Goal: Information Seeking & Learning: Learn about a topic

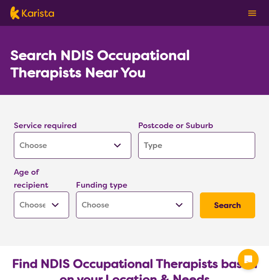
select select "[MEDICAL_DATA]"
click at [172, 149] on input "search" at bounding box center [197, 145] width 118 height 27
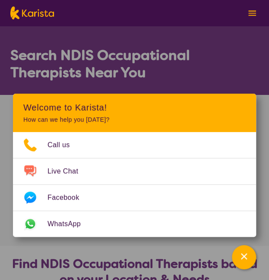
click at [196, 57] on h1 "Search NDIS Occupational Therapists Near You" at bounding box center [134, 64] width 249 height 35
click at [240, 258] on icon "Channel Menu" at bounding box center [244, 256] width 9 height 9
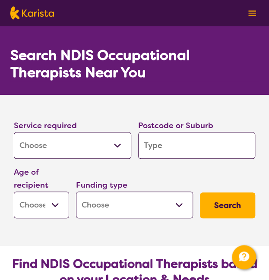
click at [167, 144] on input "search" at bounding box center [197, 145] width 118 height 27
type input "M"
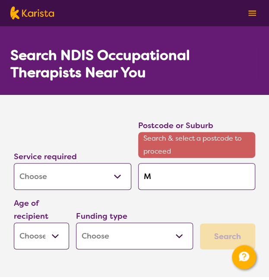
type input "Mu"
type input "Mur"
type input "Mura"
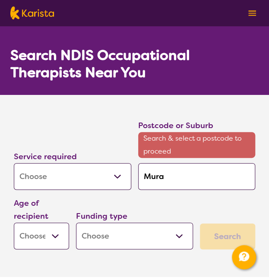
type input "Mura"
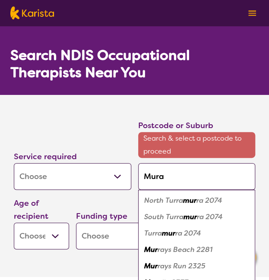
type input "Muraa"
type input "Muraay"
type input "Muraa"
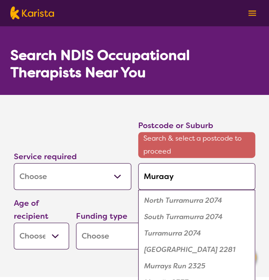
type input "Muraa"
type input "Mura"
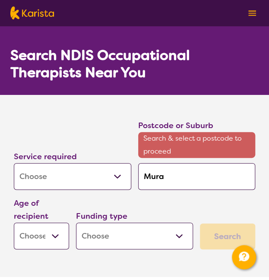
type input "Mur"
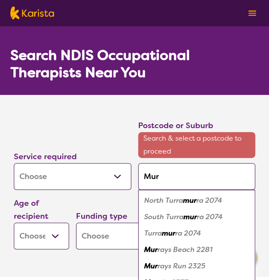
type input "[PERSON_NAME]"
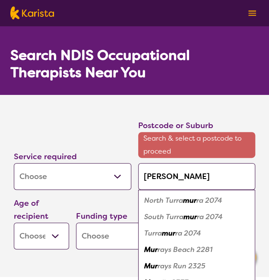
type input "[PERSON_NAME]"
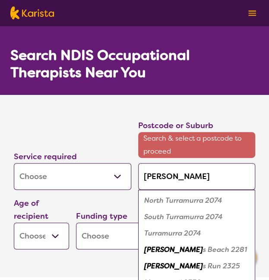
type input "[PERSON_NAME]"
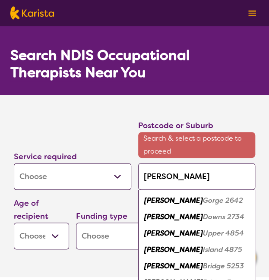
click at [203, 266] on em "Bridge 5253" at bounding box center [223, 266] width 41 height 9
type input "5253"
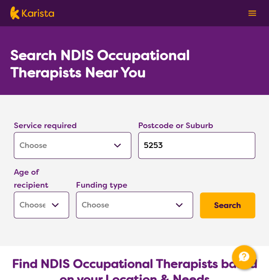
click at [56, 205] on select "Early Childhood - 0 to 9 Child - 10 to 11 Adolescent - 12 to 17 Adult - 18 to 6…" at bounding box center [41, 205] width 55 height 27
select select "AD"
click at [14, 192] on select "Early Childhood - 0 to 9 Child - 10 to 11 Adolescent - 12 to 17 Adult - 18 to 6…" at bounding box center [41, 205] width 55 height 27
select select "AD"
click at [126, 198] on select "Home Care Package (HCP) National Disability Insurance Scheme (NDIS) I don't know" at bounding box center [135, 205] width 118 height 27
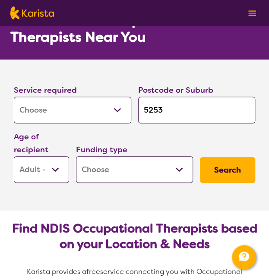
scroll to position [39, 0]
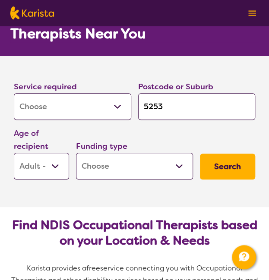
click at [165, 164] on select "Home Care Package (HCP) National Disability Insurance Scheme (NDIS) I don't know" at bounding box center [135, 166] width 118 height 27
select select "i-don-t-know"
click at [76, 153] on select "Home Care Package (HCP) National Disability Insurance Scheme (NDIS) I don't know" at bounding box center [135, 166] width 118 height 27
select select "i-don-t-know"
click at [226, 168] on button "Search" at bounding box center [227, 167] width 55 height 26
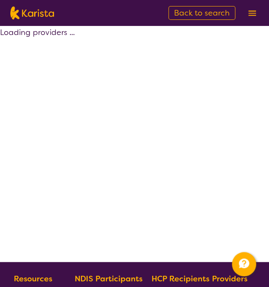
select select "[MEDICAL_DATA]"
select select "AD"
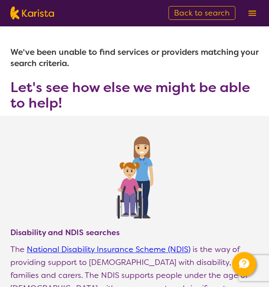
select select "[MEDICAL_DATA]"
select select "AD"
select select "i-don-t-know"
select select "[MEDICAL_DATA]"
select select "AD"
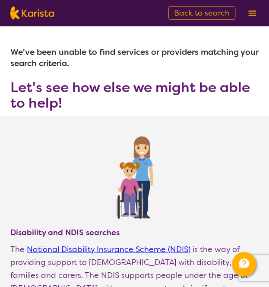
select select "i-don-t-know"
